Goal: Navigation & Orientation: Understand site structure

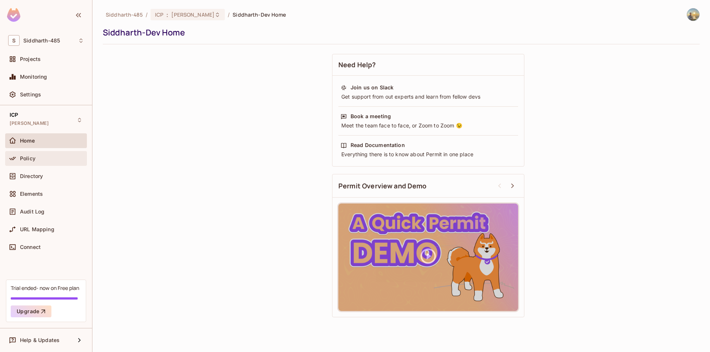
click at [71, 160] on div "Policy" at bounding box center [52, 159] width 64 height 6
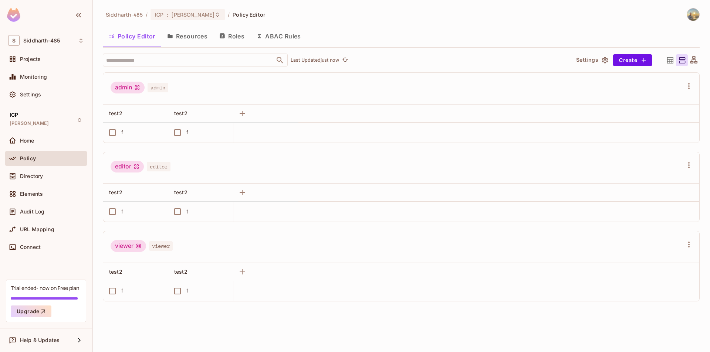
click at [202, 30] on button "Resources" at bounding box center [187, 36] width 52 height 18
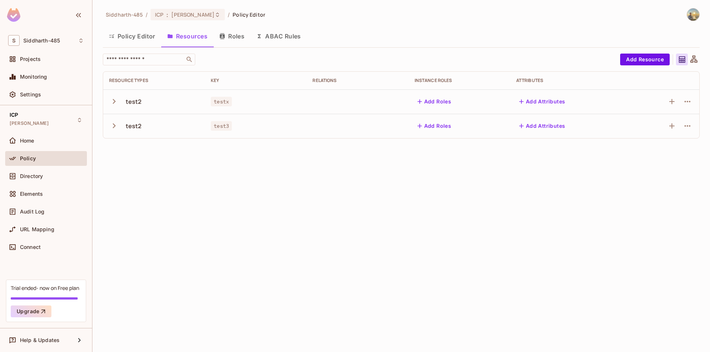
click at [239, 34] on button "Roles" at bounding box center [231, 36] width 37 height 18
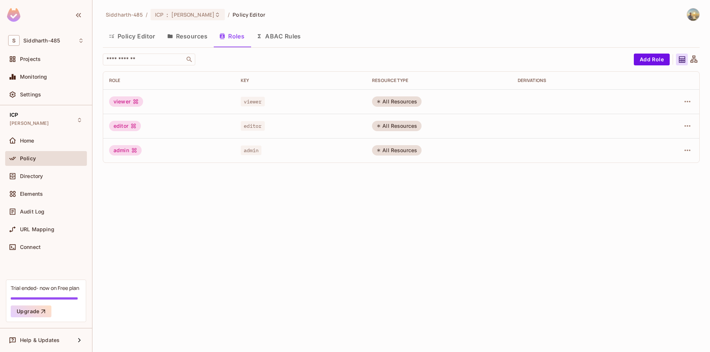
click at [265, 41] on button "ABAC Rules" at bounding box center [278, 36] width 57 height 18
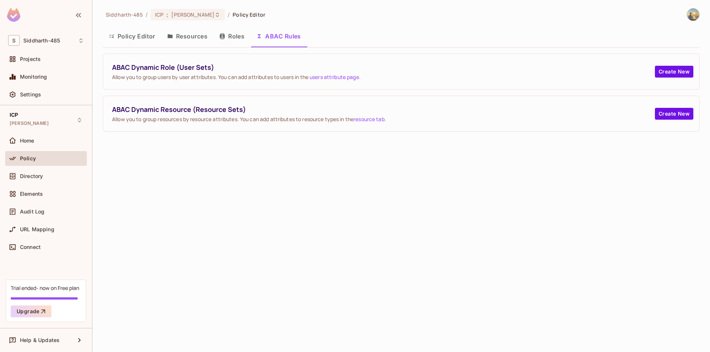
click at [189, 37] on button "Resources" at bounding box center [187, 36] width 52 height 18
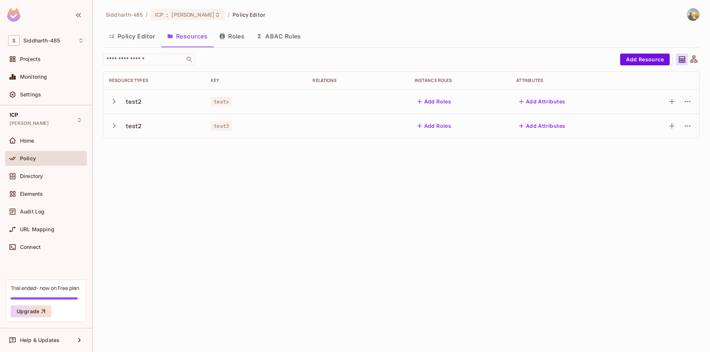
click at [138, 44] on button "Policy Editor" at bounding box center [132, 36] width 58 height 18
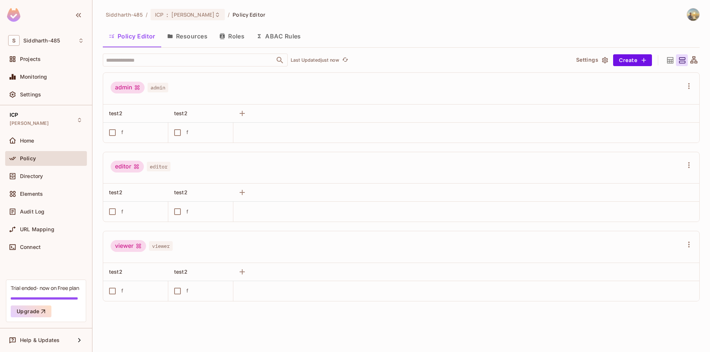
click at [180, 40] on button "Resources" at bounding box center [187, 36] width 52 height 18
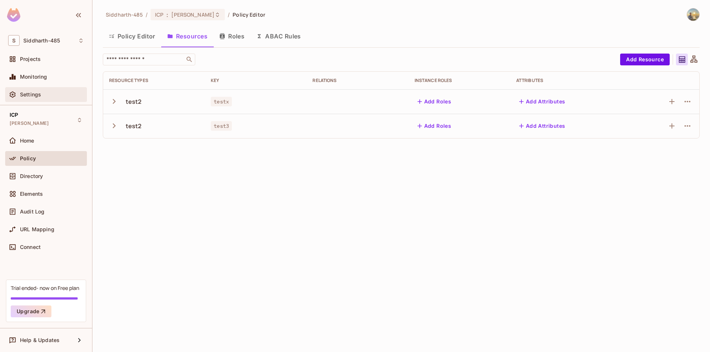
click at [29, 96] on span "Settings" at bounding box center [30, 95] width 21 height 6
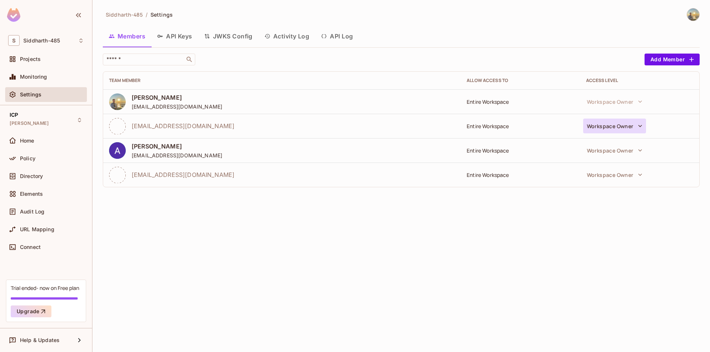
click at [627, 126] on button "Workspace Owner" at bounding box center [614, 126] width 63 height 15
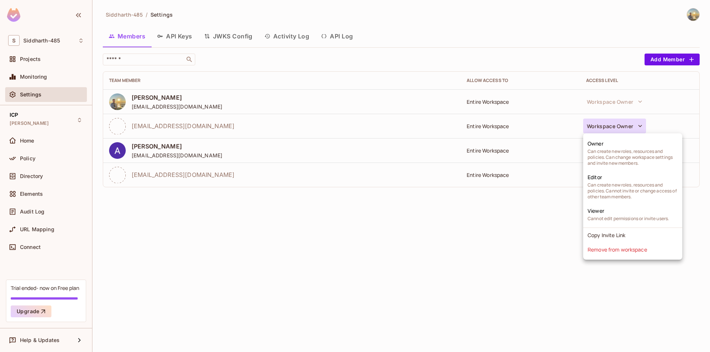
click at [394, 207] on div at bounding box center [355, 176] width 710 height 352
